Goal: Information Seeking & Learning: Check status

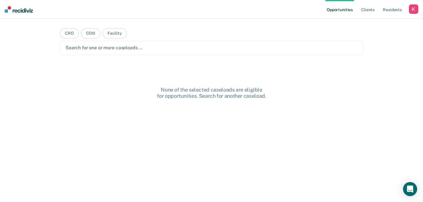
click at [415, 10] on div "button" at bounding box center [413, 8] width 9 height 9
click at [375, 22] on link "Profile" at bounding box center [390, 23] width 47 height 5
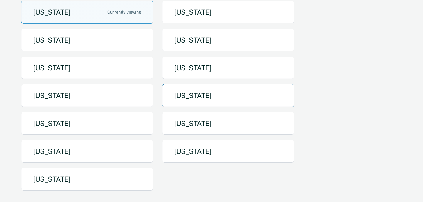
scroll to position [72, 0]
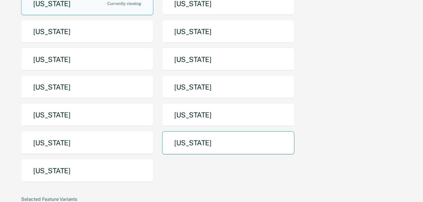
click at [196, 137] on button "[US_STATE]" at bounding box center [228, 142] width 132 height 23
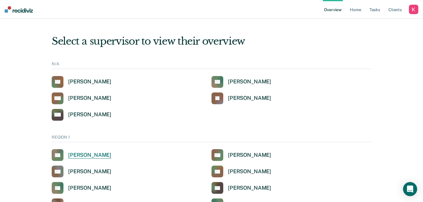
click at [85, 156] on div "[PERSON_NAME]" at bounding box center [89, 155] width 43 height 7
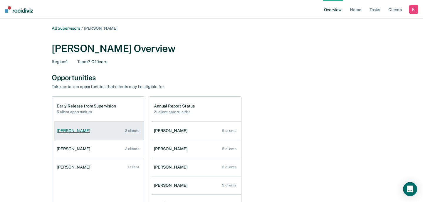
click at [71, 131] on div "[PERSON_NAME]" at bounding box center [75, 131] width 36 height 5
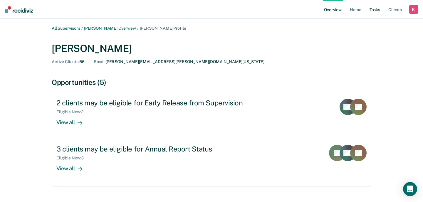
click at [376, 7] on link "Tasks" at bounding box center [375, 9] width 13 height 19
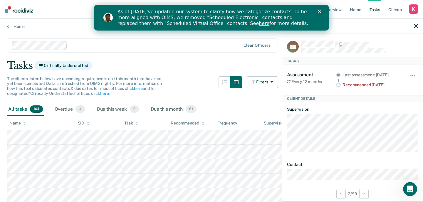
scroll to position [5, 0]
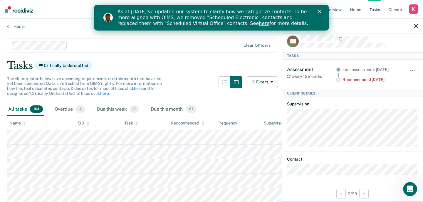
click at [417, 26] on icon "button" at bounding box center [416, 26] width 4 height 4
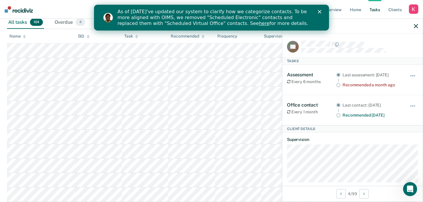
scroll to position [86, 0]
click at [357, 13] on link "Home" at bounding box center [356, 9] width 14 height 19
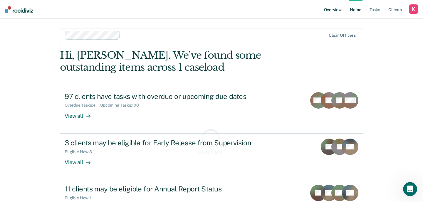
click at [339, 11] on link "Overview" at bounding box center [333, 9] width 20 height 19
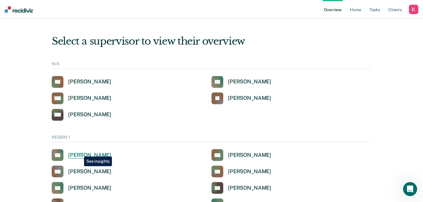
click at [80, 152] on div "[PERSON_NAME]" at bounding box center [89, 155] width 43 height 7
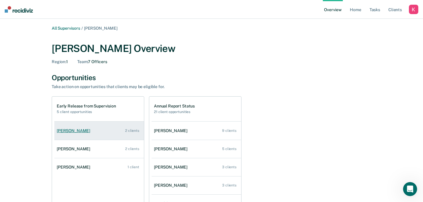
click at [73, 130] on div "[PERSON_NAME]" at bounding box center [75, 131] width 36 height 5
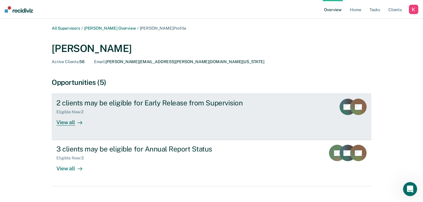
click at [119, 120] on div "2 clients may be eligible for Early Release from Supervision Eligible Now : 2 V…" at bounding box center [166, 112] width 221 height 27
